Goal: Task Accomplishment & Management: Use online tool/utility

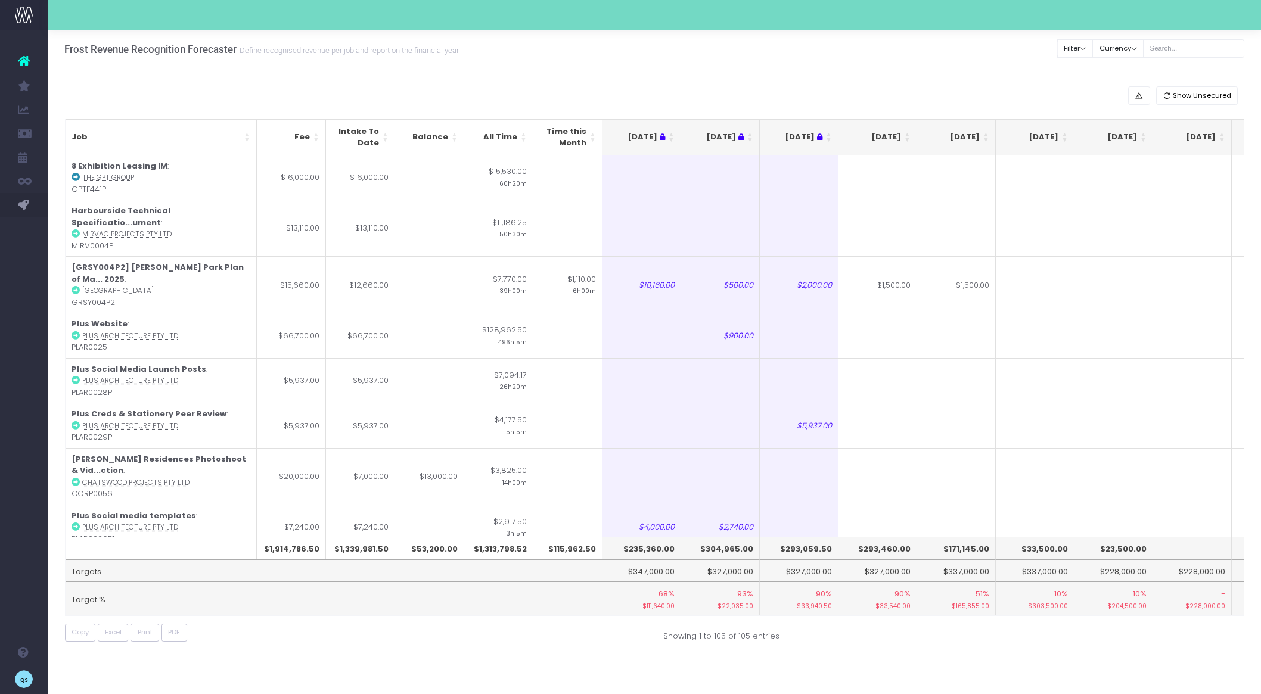
click at [906, 136] on th "[DATE]" at bounding box center [878, 137] width 79 height 36
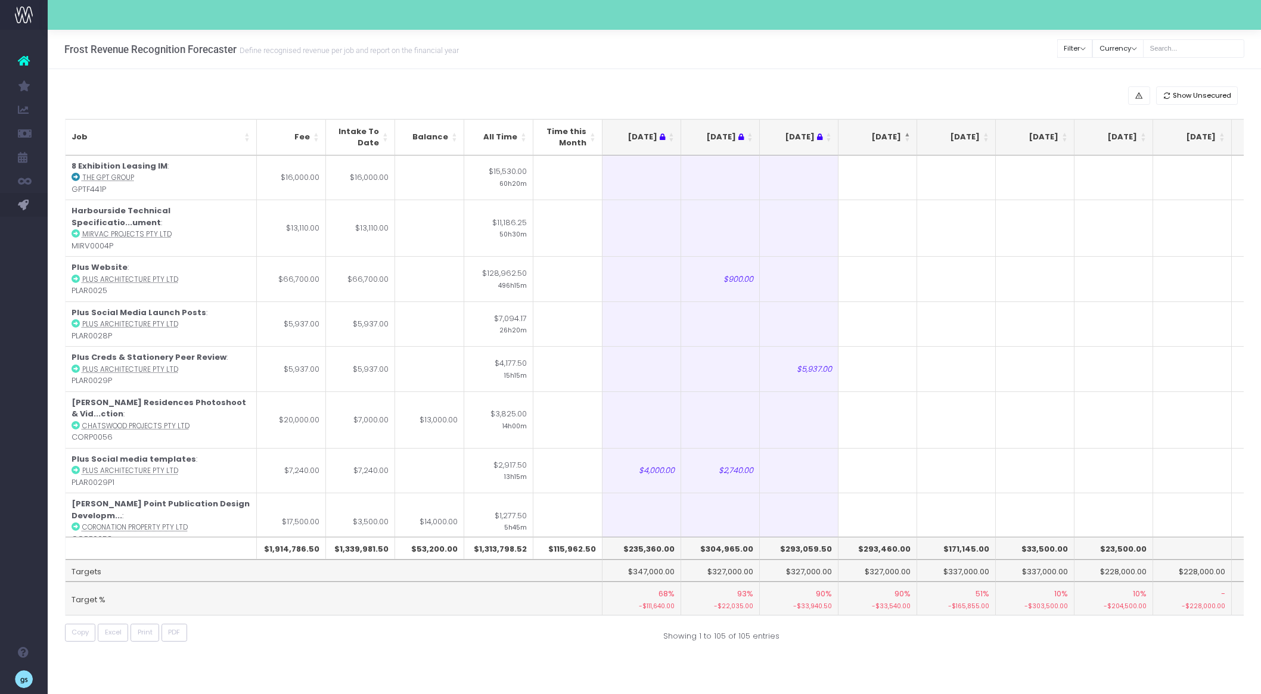
click at [906, 136] on th "[DATE]" at bounding box center [878, 137] width 79 height 36
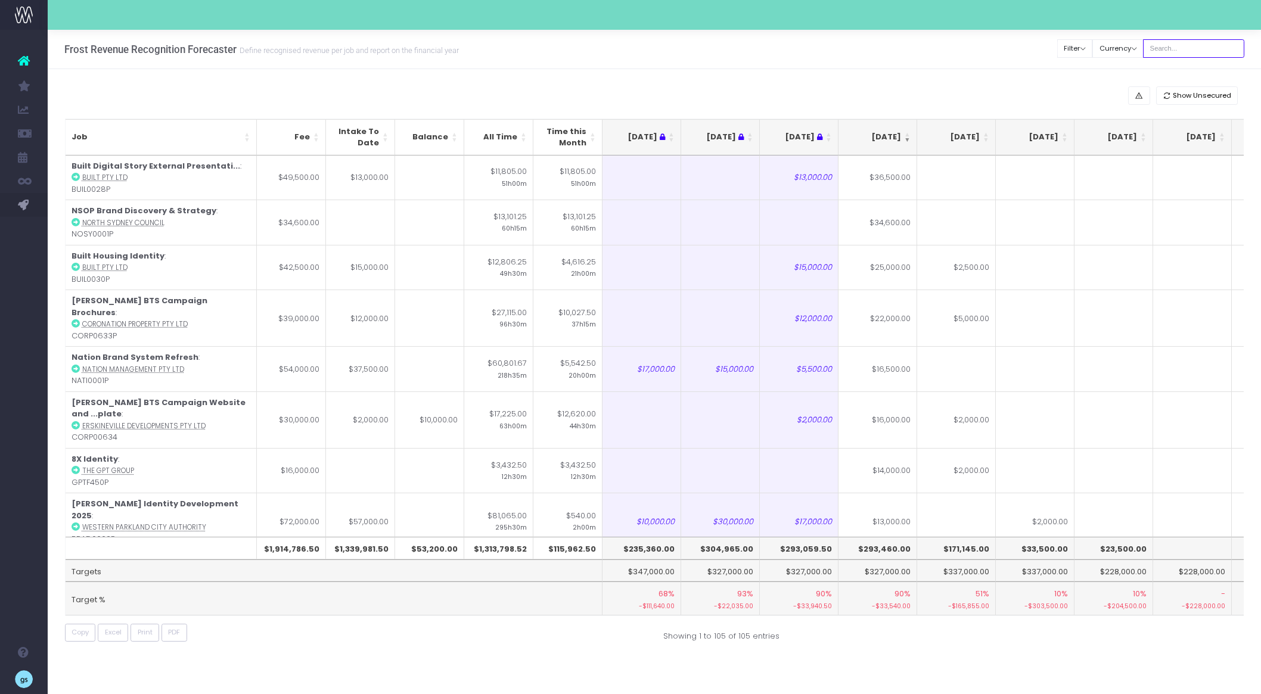
click at [1190, 47] on input "text" at bounding box center [1193, 48] width 101 height 18
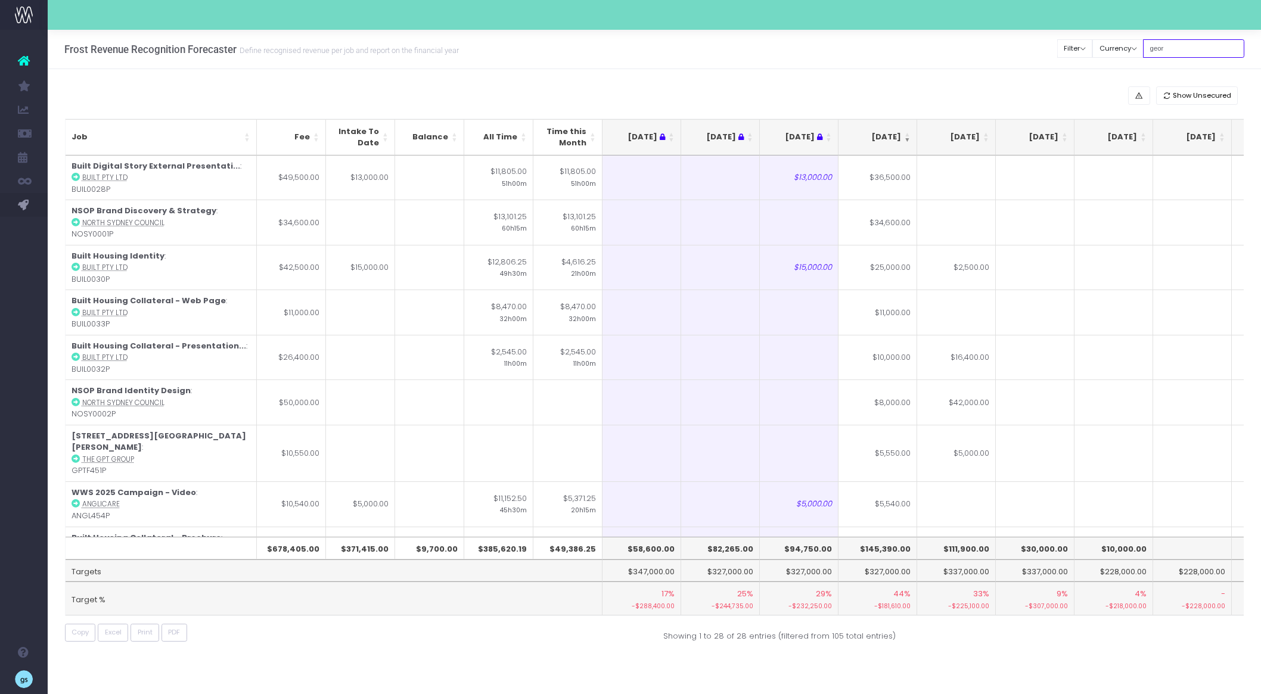
type input "[US_STATE]"
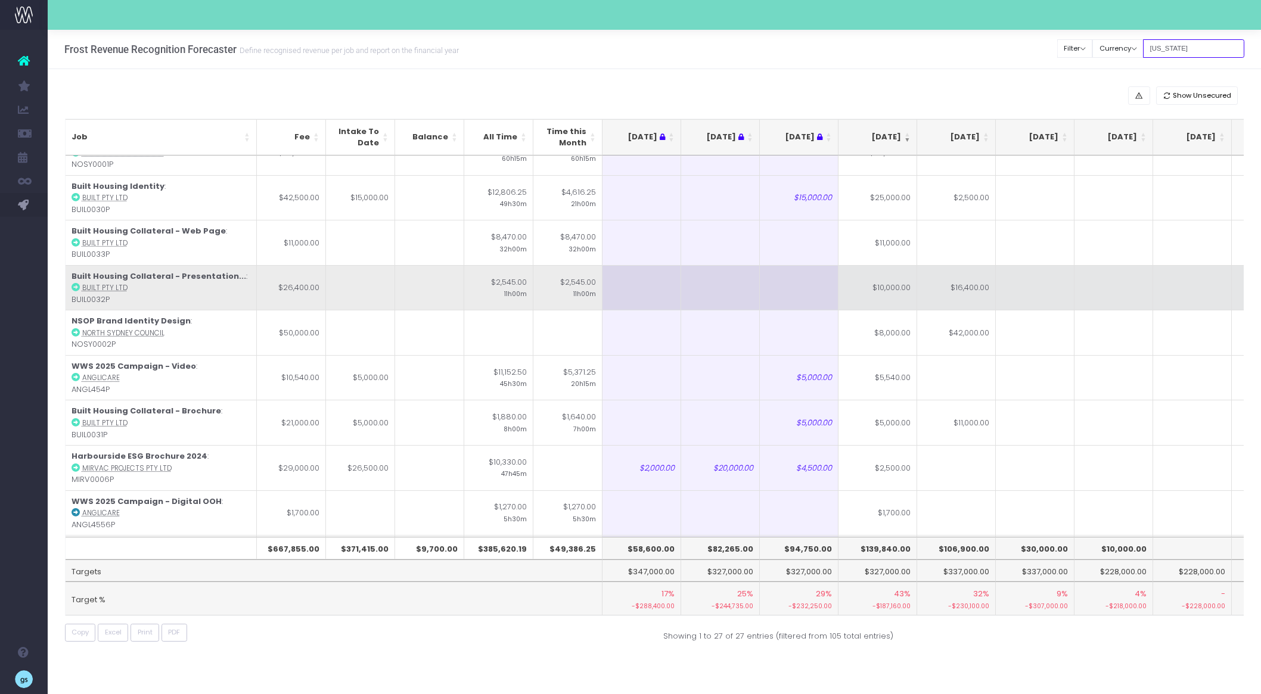
scroll to position [71, 0]
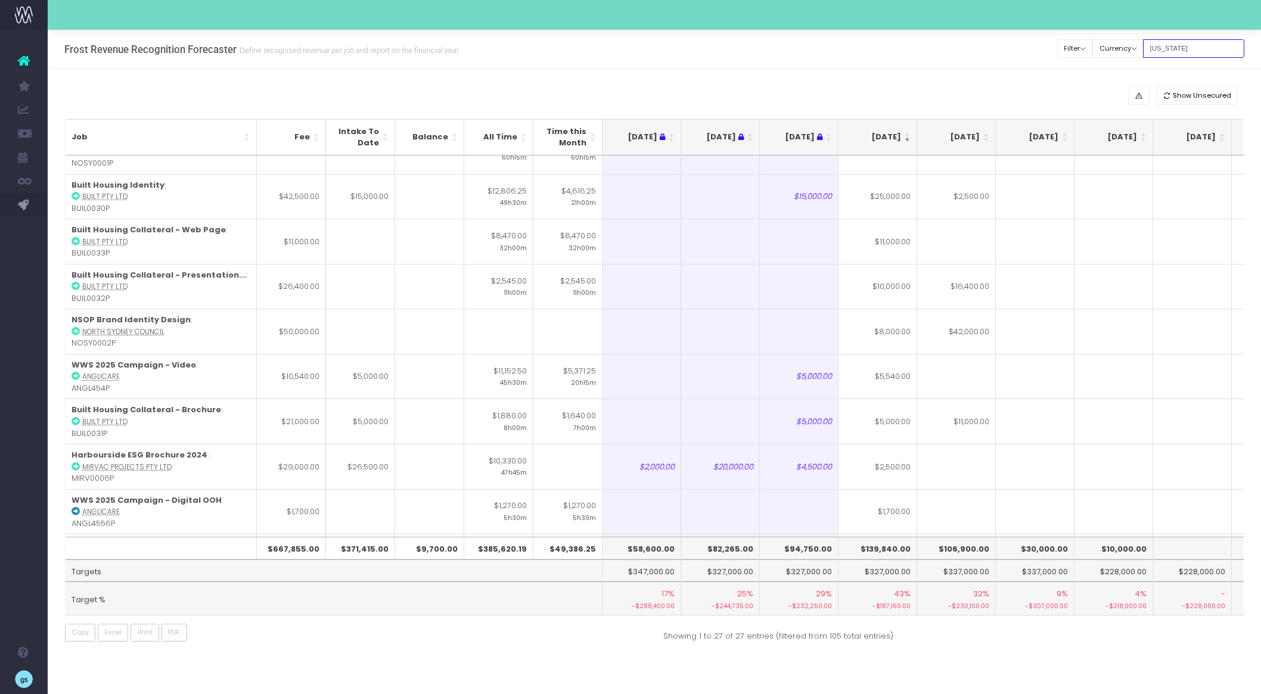
click at [1172, 48] on input "[US_STATE]" at bounding box center [1193, 48] width 101 height 18
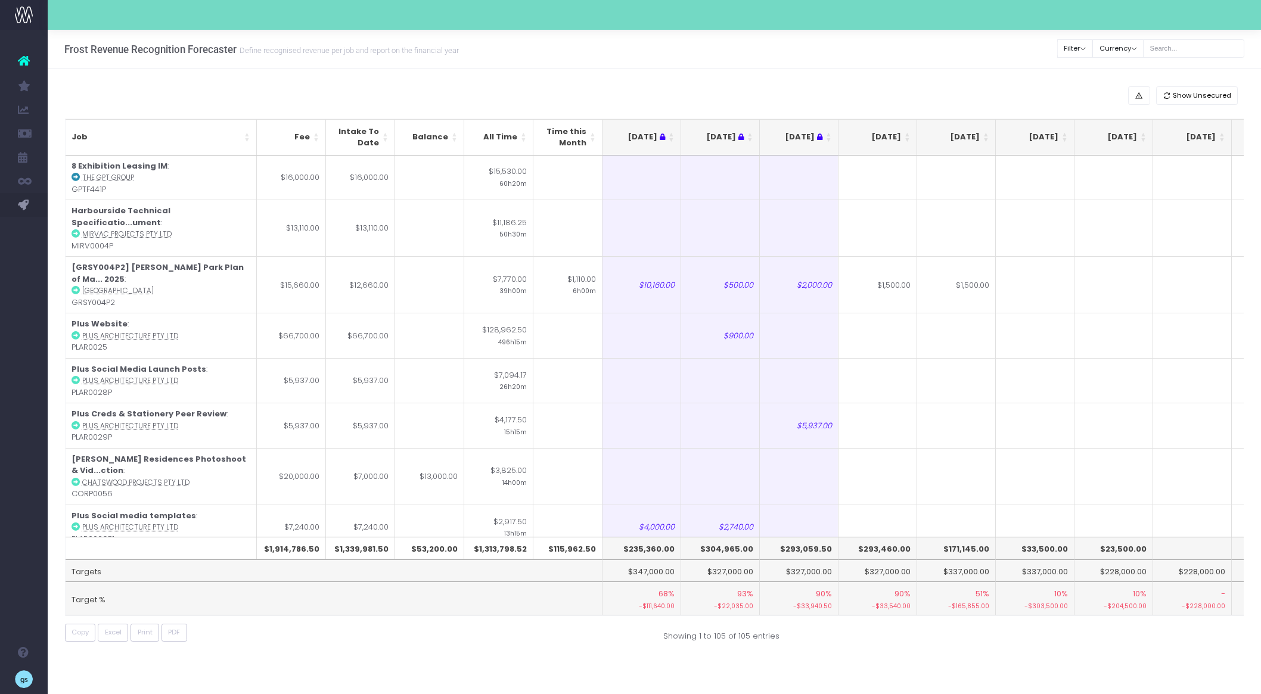
click at [907, 135] on th "[DATE]" at bounding box center [878, 137] width 79 height 36
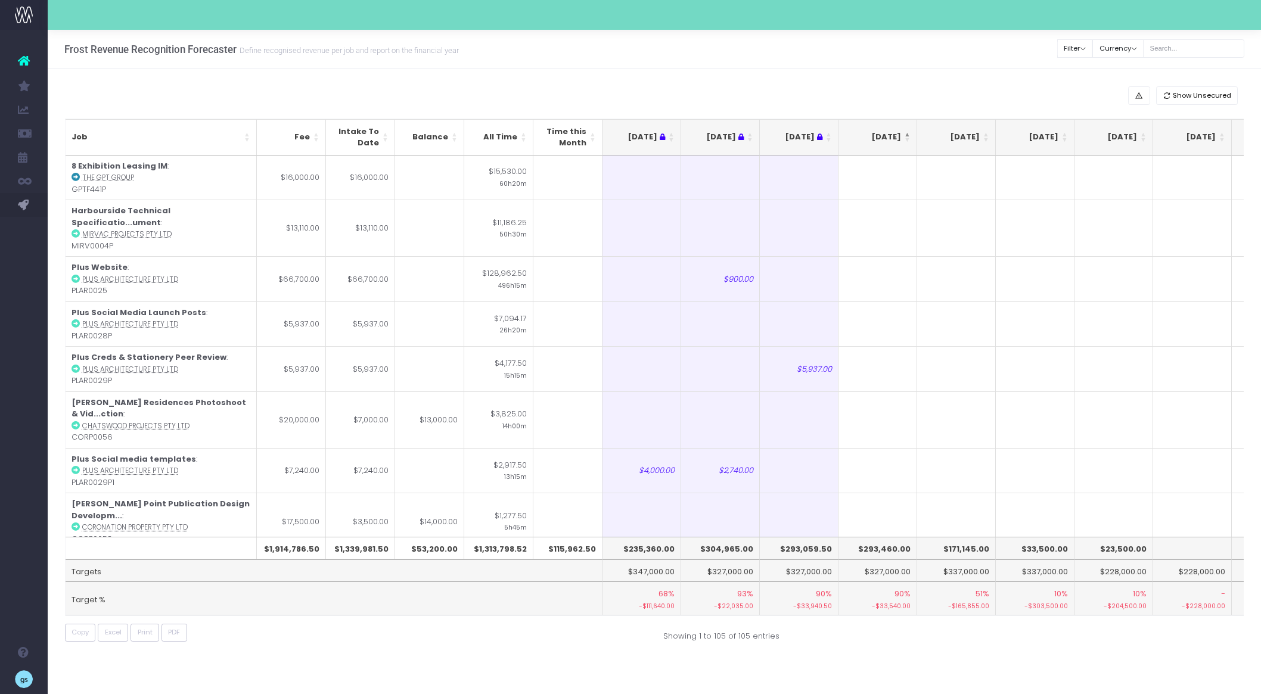
click at [905, 132] on th "[DATE]" at bounding box center [878, 137] width 79 height 36
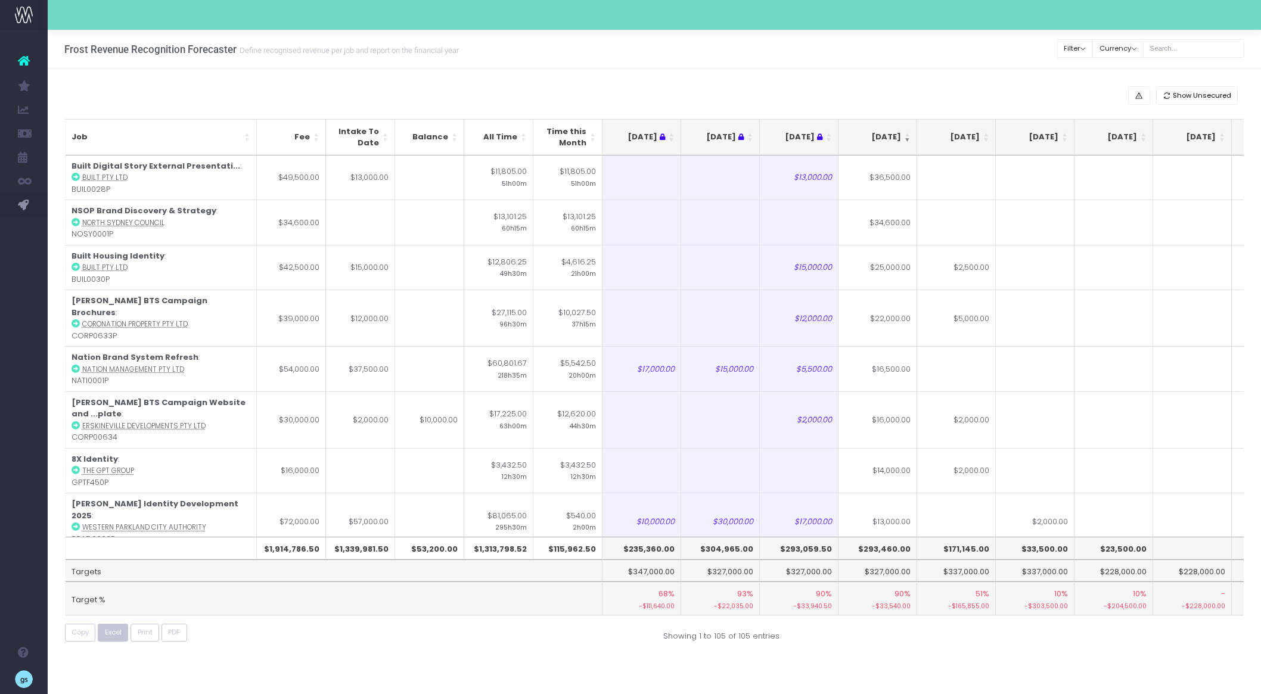
click at [113, 632] on span "Excel" at bounding box center [113, 633] width 17 height 10
